Goal: Transaction & Acquisition: Purchase product/service

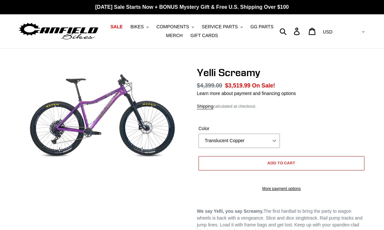
select select "highest-rating"
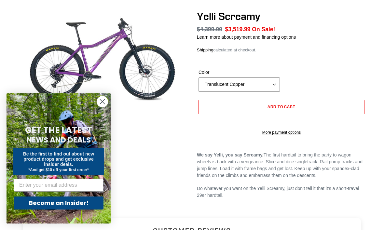
scroll to position [56, 0]
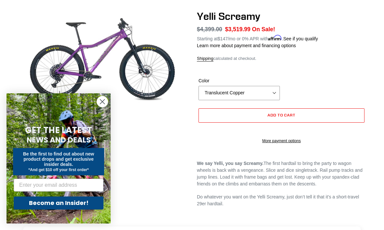
click at [102, 107] on circle "Close dialog" at bounding box center [102, 101] width 11 height 11
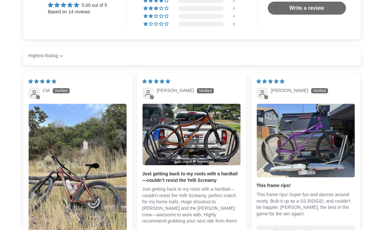
scroll to position [315, 0]
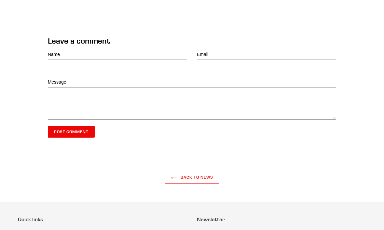
scroll to position [657, 0]
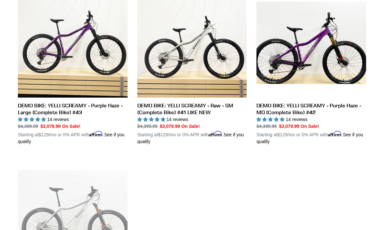
scroll to position [368, 0]
click at [334, 73] on link "DEMO BIKE: YELLI SCREAMY - Purple Haze - MD (Complete Bike) #42" at bounding box center [312, 66] width 110 height 157
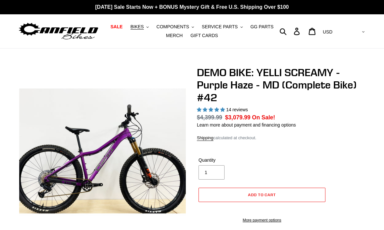
select select "highest-rating"
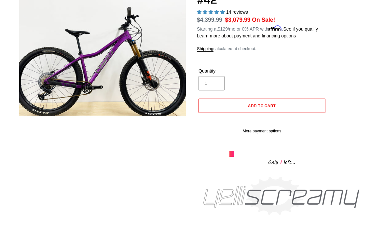
scroll to position [97, 0]
